Goal: Transaction & Acquisition: Purchase product/service

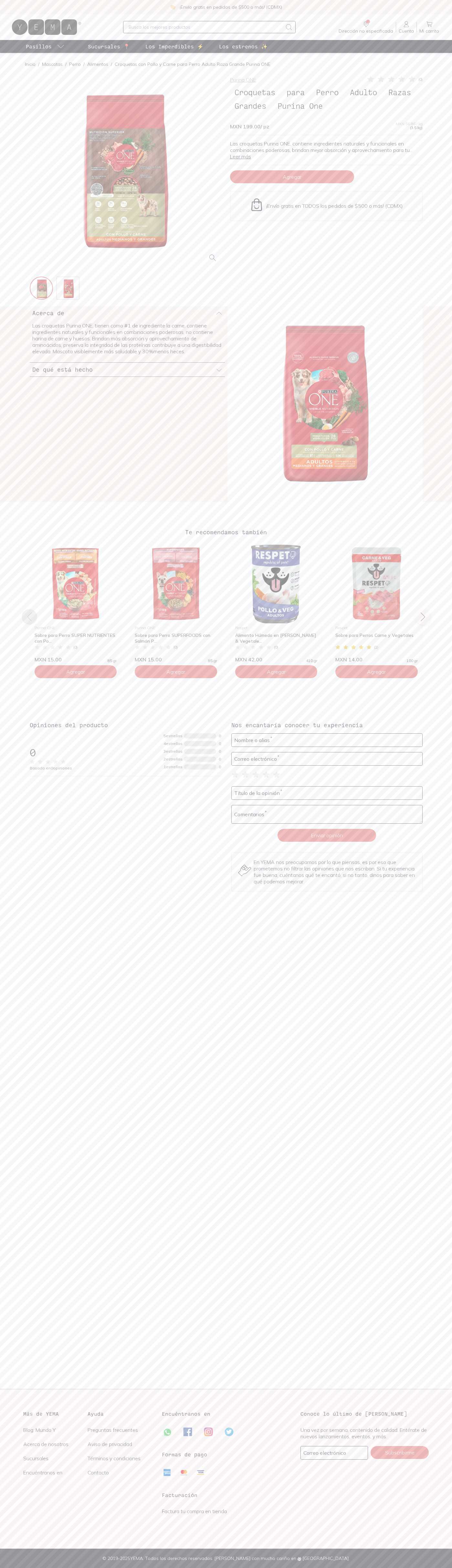
click at [292, 177] on span "Agregar" at bounding box center [292, 177] width 19 height 7
click at [429, 24] on icon at bounding box center [429, 24] width 8 height 8
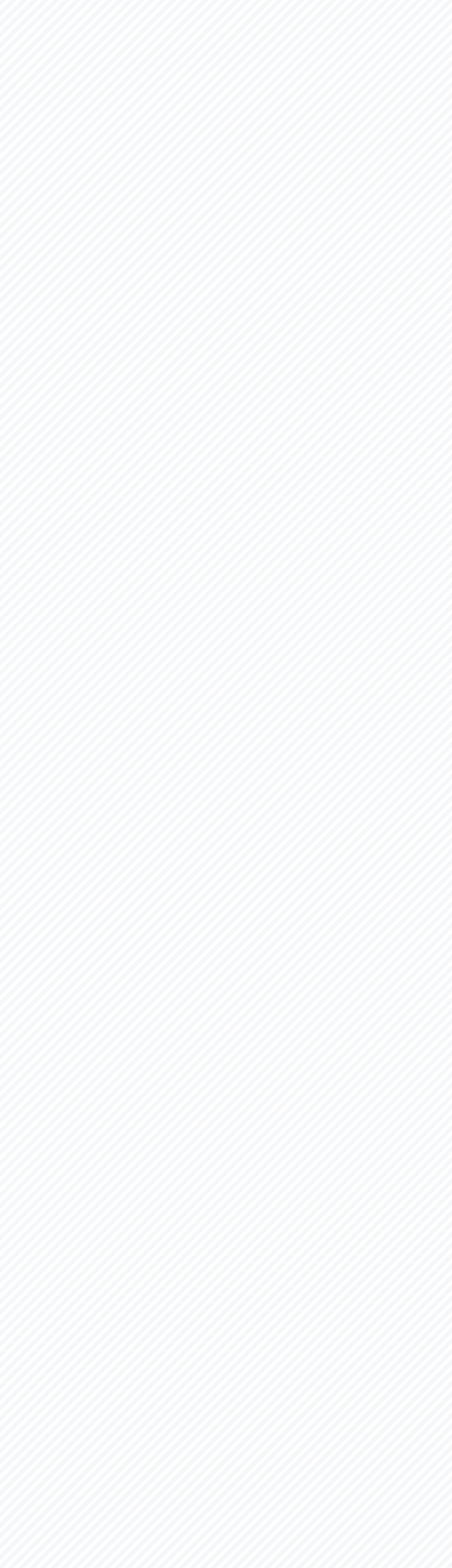
click at [281, 30] on body "YEMA: Así de fácil, así de bueno" at bounding box center [226, 784] width 452 height 1568
click at [450, 484] on body "YEMA: Así de fácil, así de bueno" at bounding box center [226, 784] width 452 height 1568
click at [199, 1567] on html "YEMA: Así de fácil, así de bueno" at bounding box center [226, 784] width 452 height 1568
click at [20, 143] on body "YEMA: Así de fácil, así de bueno" at bounding box center [226, 784] width 452 height 1568
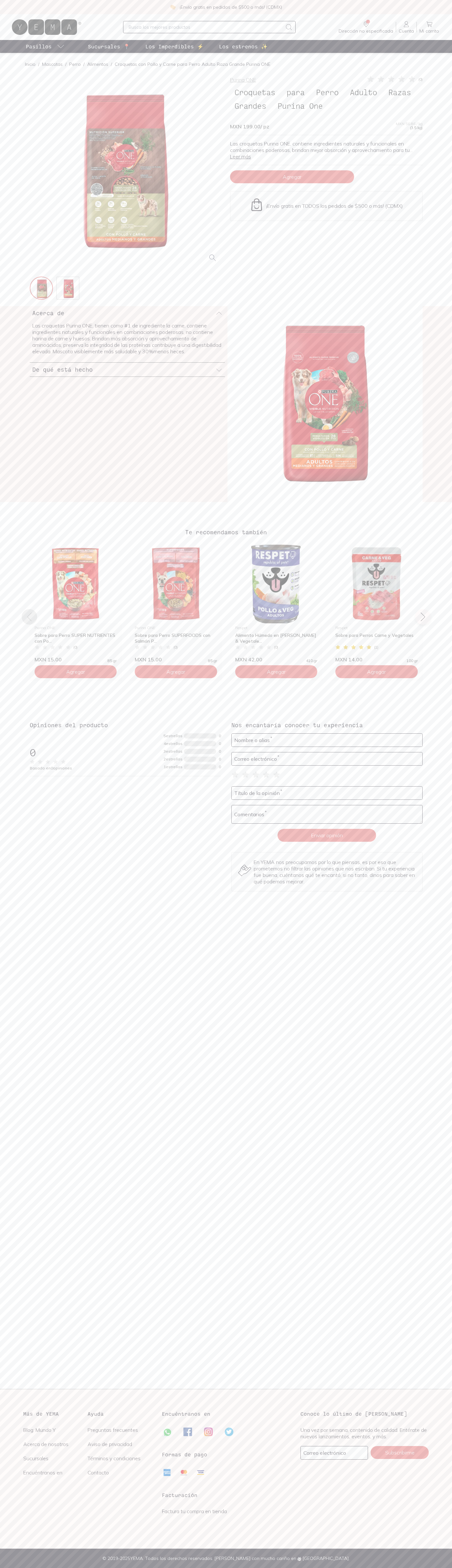
click at [412, 79] on icon at bounding box center [412, 79] width 7 height 6
